Goal: Task Accomplishment & Management: Manage account settings

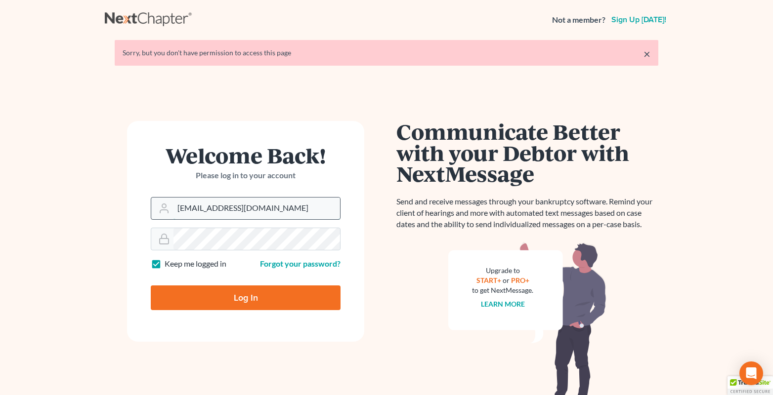
drag, startPoint x: 199, startPoint y: 211, endPoint x: 190, endPoint y: 210, distance: 9.4
click at [190, 210] on input "[EMAIL_ADDRESS][DOMAIN_NAME]" at bounding box center [256, 209] width 167 height 22
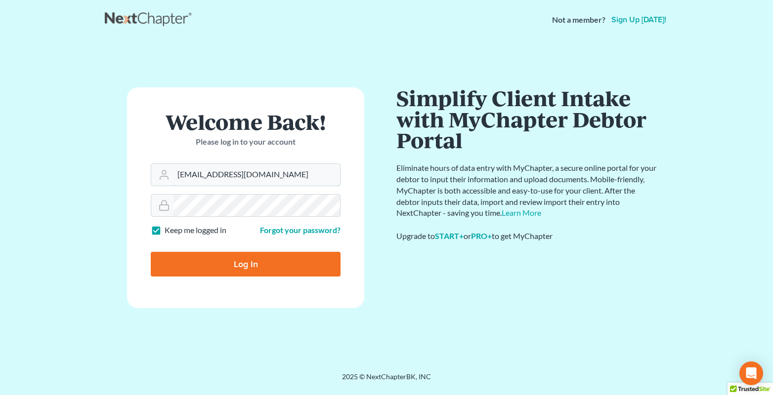
type input "[PERSON_NAME][EMAIL_ADDRESS][DOMAIN_NAME]"
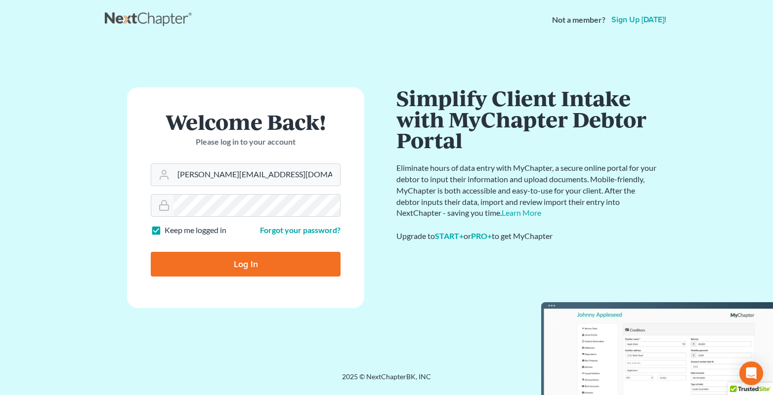
click at [242, 262] on input "Log In" at bounding box center [246, 264] width 190 height 25
type input "Thinking..."
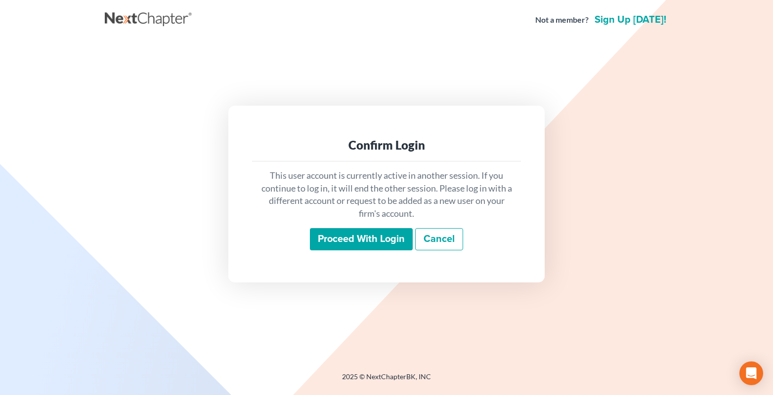
click at [332, 244] on input "Proceed with login" at bounding box center [361, 239] width 103 height 23
